Goal: Information Seeking & Learning: Learn about a topic

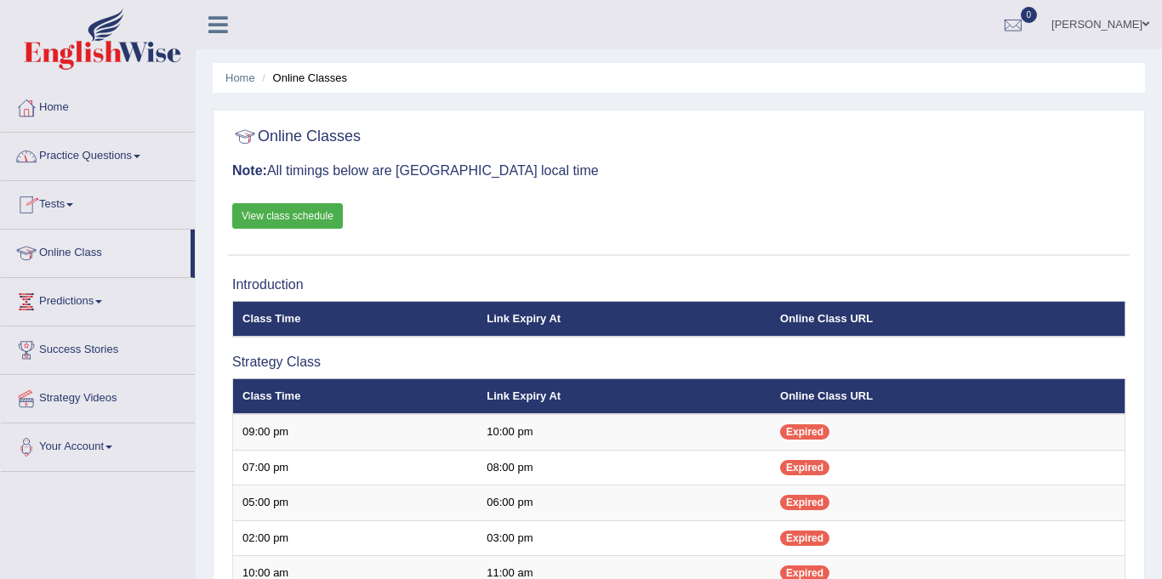
click at [106, 110] on link "Home" at bounding box center [98, 105] width 194 height 43
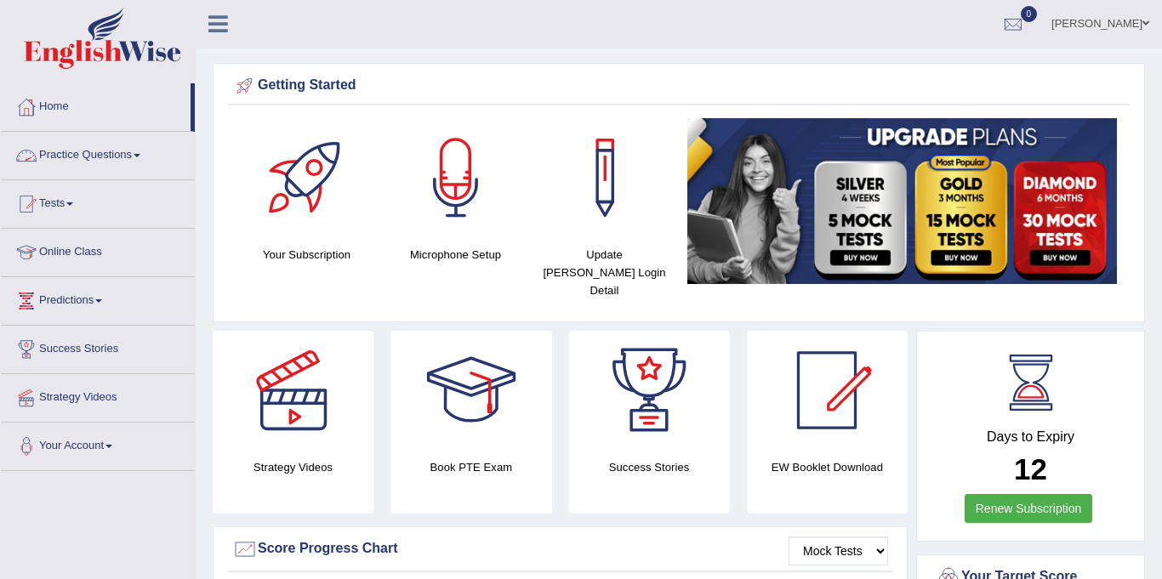
scroll to position [3, 0]
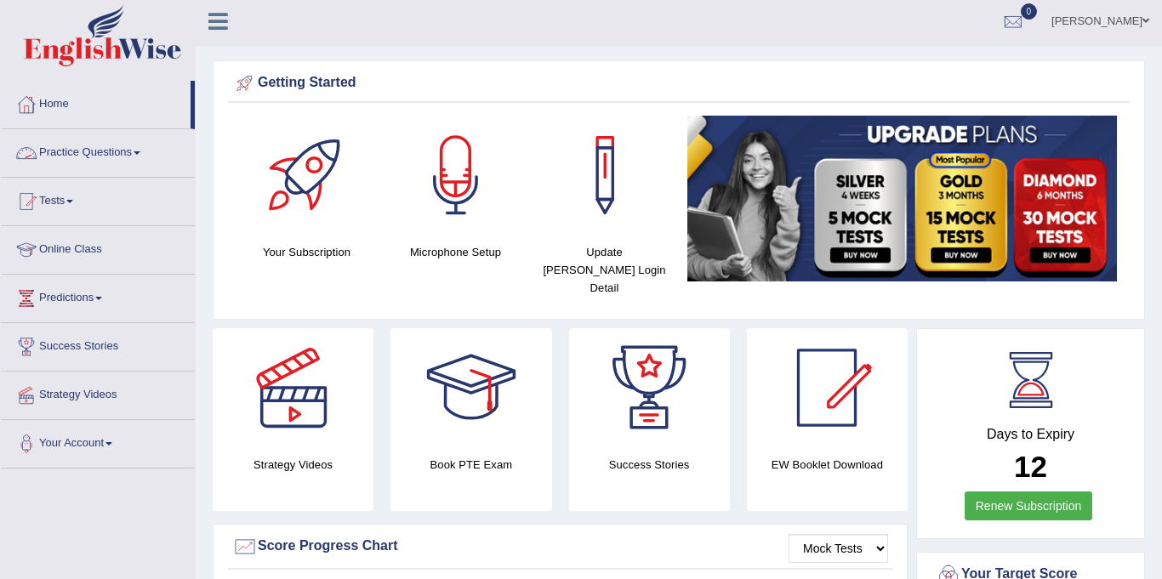
click at [115, 142] on link "Practice Questions" at bounding box center [98, 150] width 194 height 43
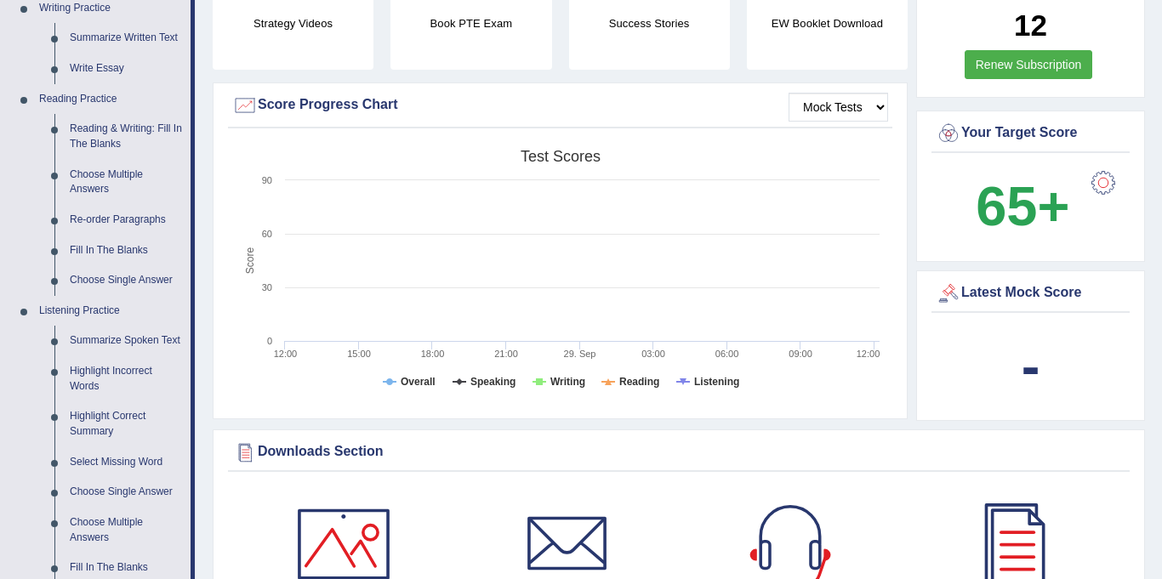
scroll to position [456, 0]
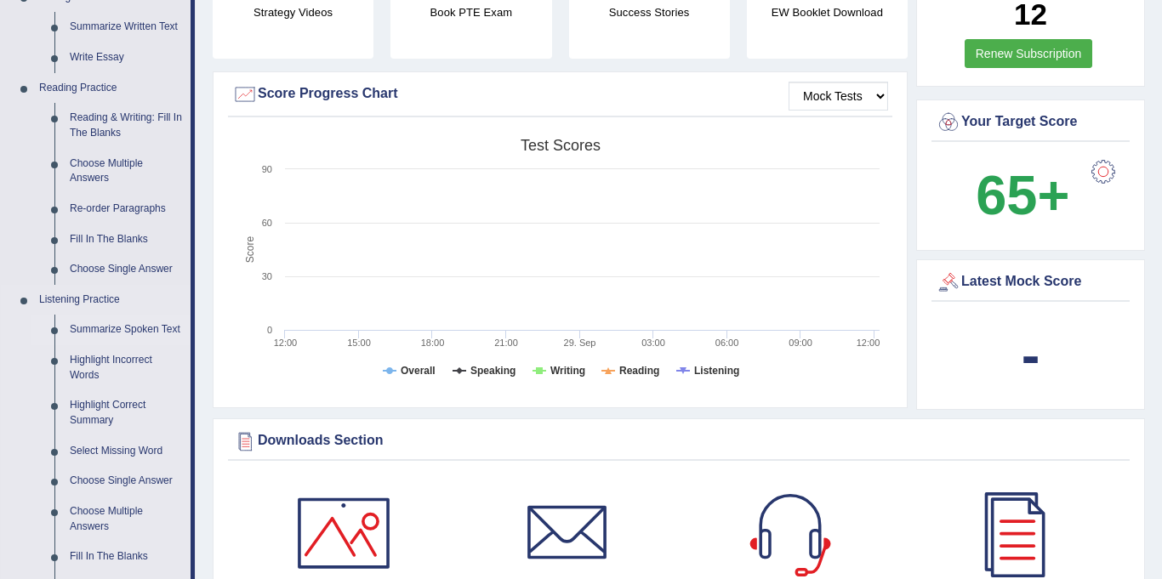
click at [113, 327] on link "Summarize Spoken Text" at bounding box center [126, 330] width 128 height 31
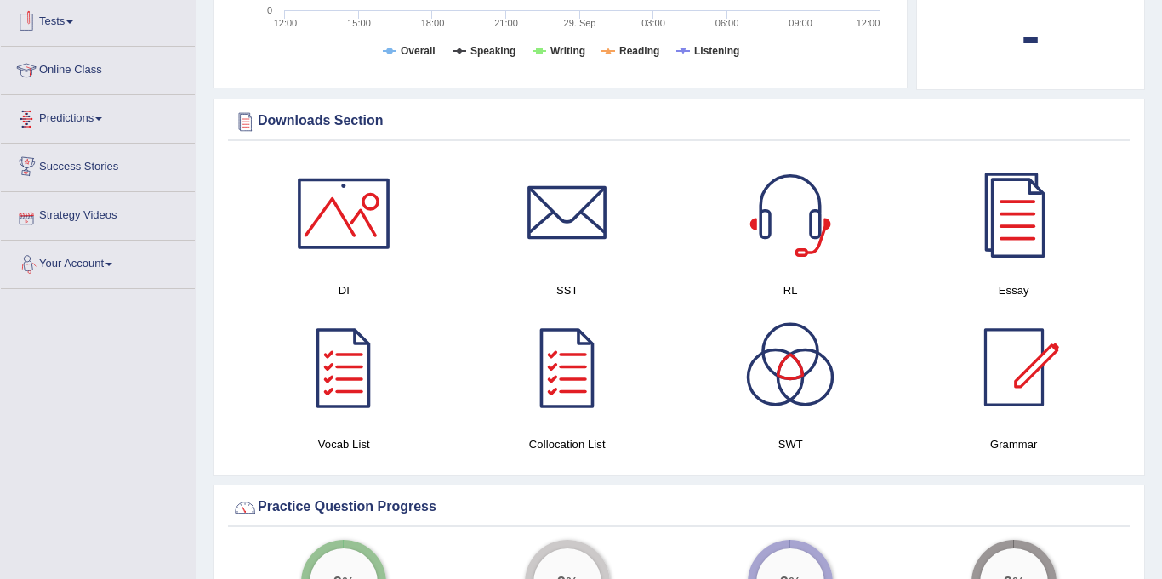
scroll to position [839, 0]
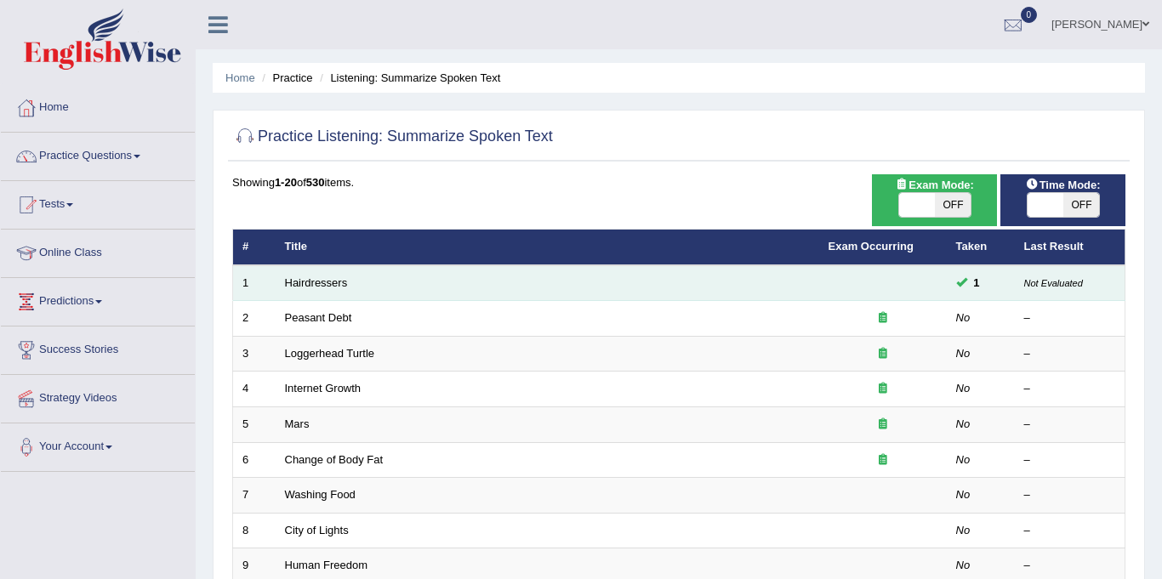
click at [1043, 272] on td "Not Evaluated" at bounding box center [1070, 283] width 111 height 36
click at [965, 274] on td "1" at bounding box center [981, 283] width 68 height 36
click at [964, 274] on td "1" at bounding box center [981, 283] width 68 height 36
click at [965, 277] on span at bounding box center [961, 282] width 11 height 11
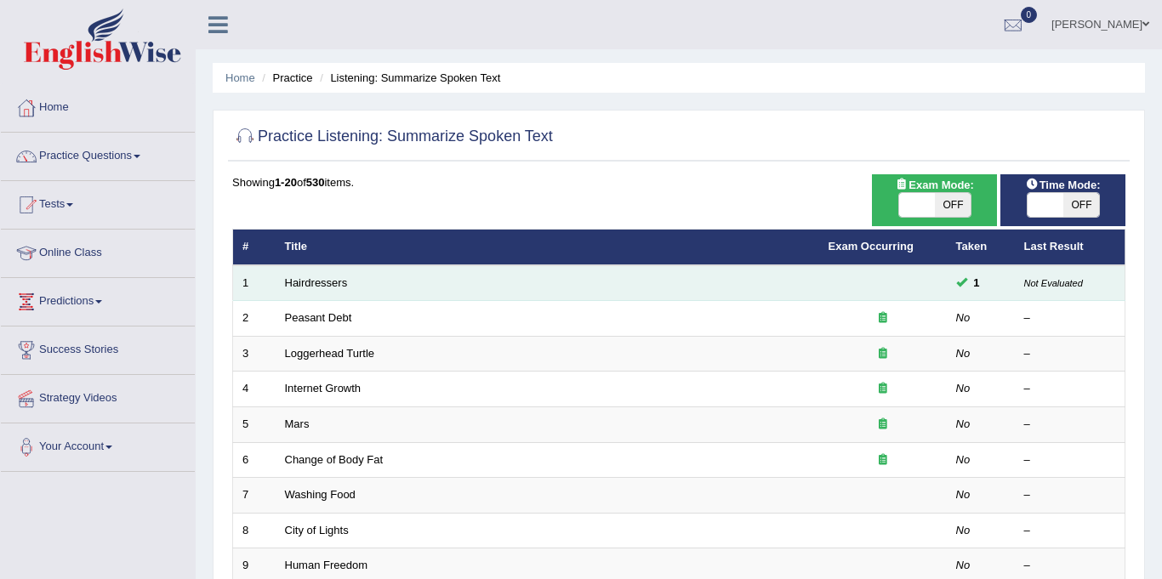
click at [963, 277] on span at bounding box center [961, 282] width 11 height 11
click at [967, 277] on span "1" at bounding box center [977, 283] width 20 height 18
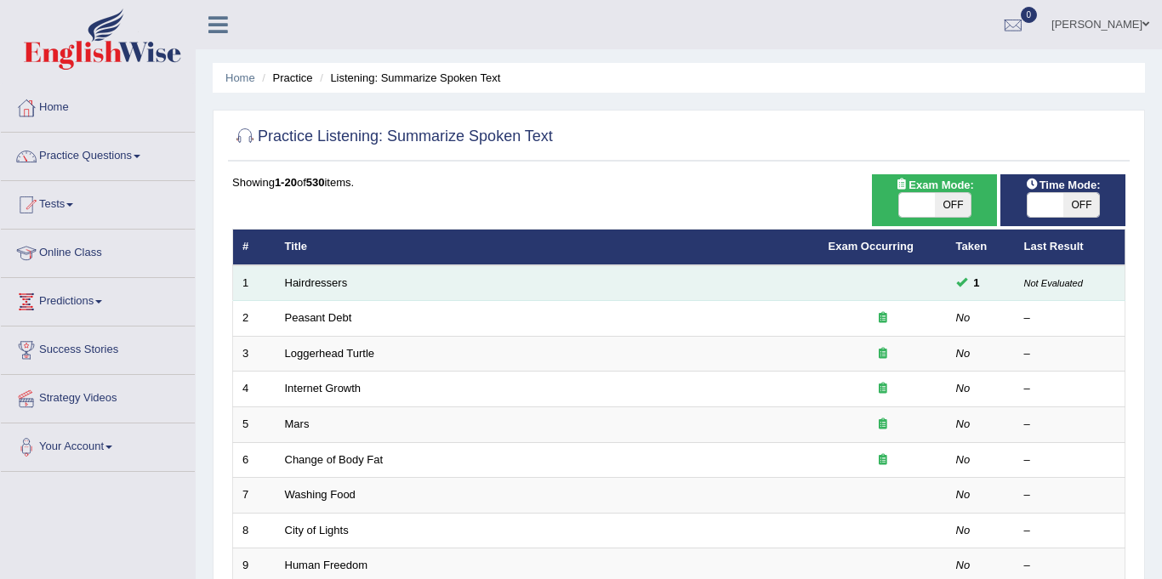
click at [967, 277] on span "1" at bounding box center [977, 283] width 20 height 18
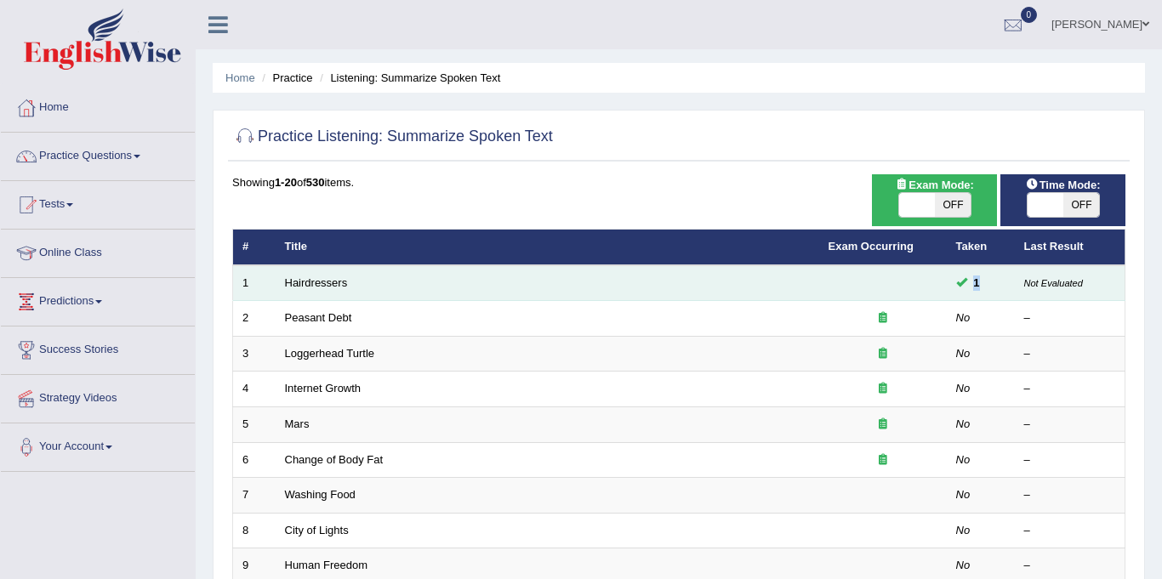
click at [968, 277] on span "1" at bounding box center [977, 283] width 20 height 18
click at [974, 272] on td "1" at bounding box center [981, 283] width 68 height 36
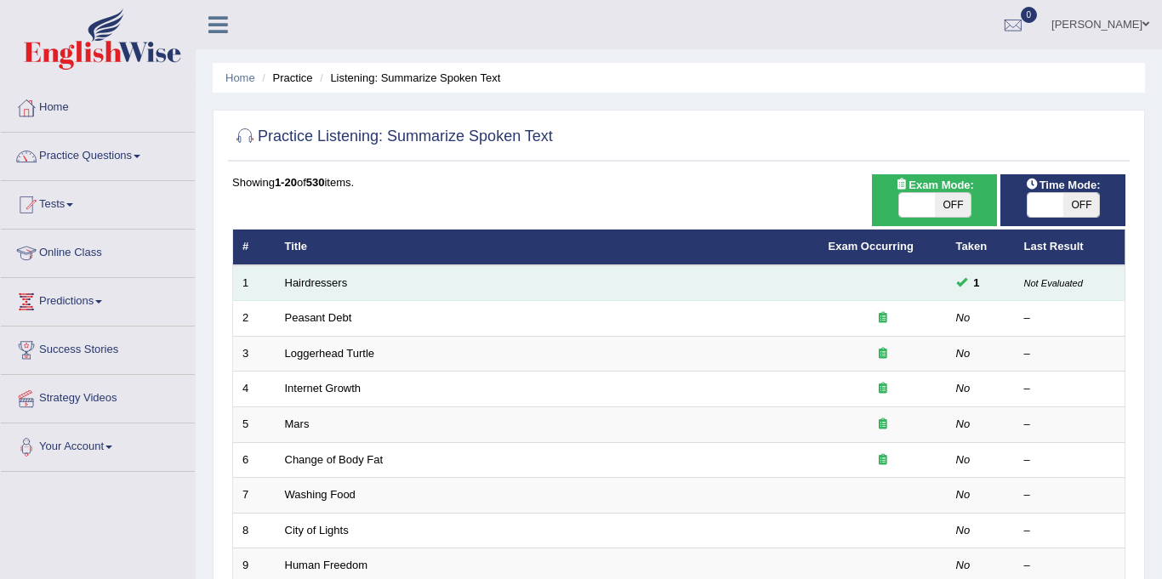
click at [974, 272] on td "1" at bounding box center [981, 283] width 68 height 36
click at [984, 277] on span "1" at bounding box center [977, 283] width 20 height 18
click at [988, 275] on td "1" at bounding box center [981, 283] width 68 height 36
click at [997, 276] on td "1" at bounding box center [981, 283] width 68 height 36
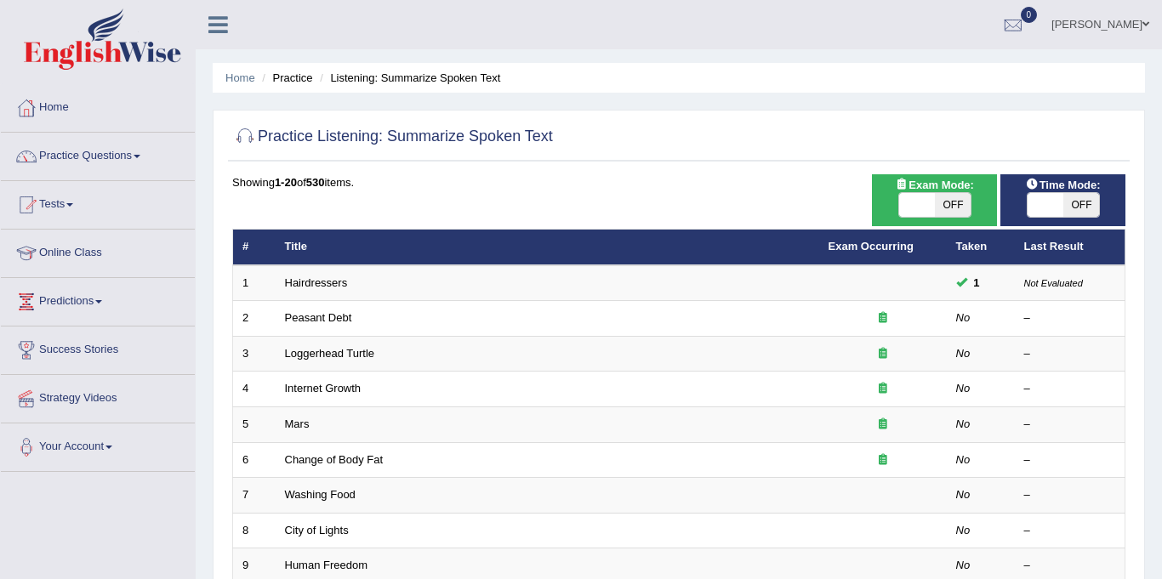
click at [999, 263] on th "Taken" at bounding box center [981, 248] width 68 height 36
click at [1004, 256] on th "Taken" at bounding box center [981, 248] width 68 height 36
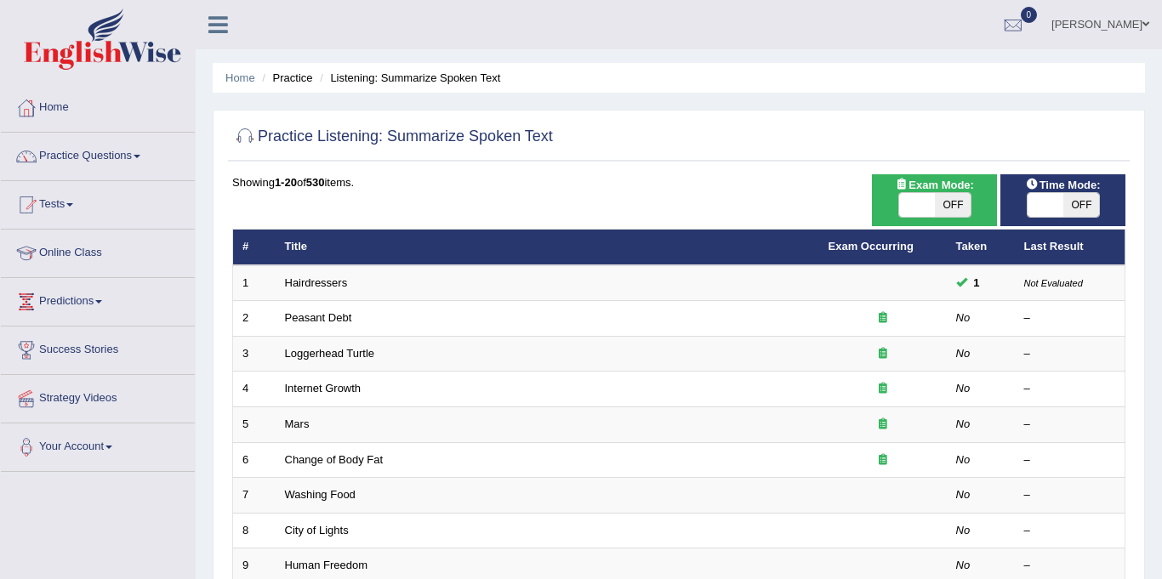
click at [1004, 256] on th "Taken" at bounding box center [981, 248] width 68 height 36
click at [1012, 246] on th "Taken" at bounding box center [981, 248] width 68 height 36
click at [1023, 240] on th "Last Result" at bounding box center [1070, 248] width 111 height 36
click at [1026, 241] on th "Last Result" at bounding box center [1070, 248] width 111 height 36
